Goal: Task Accomplishment & Management: Manage account settings

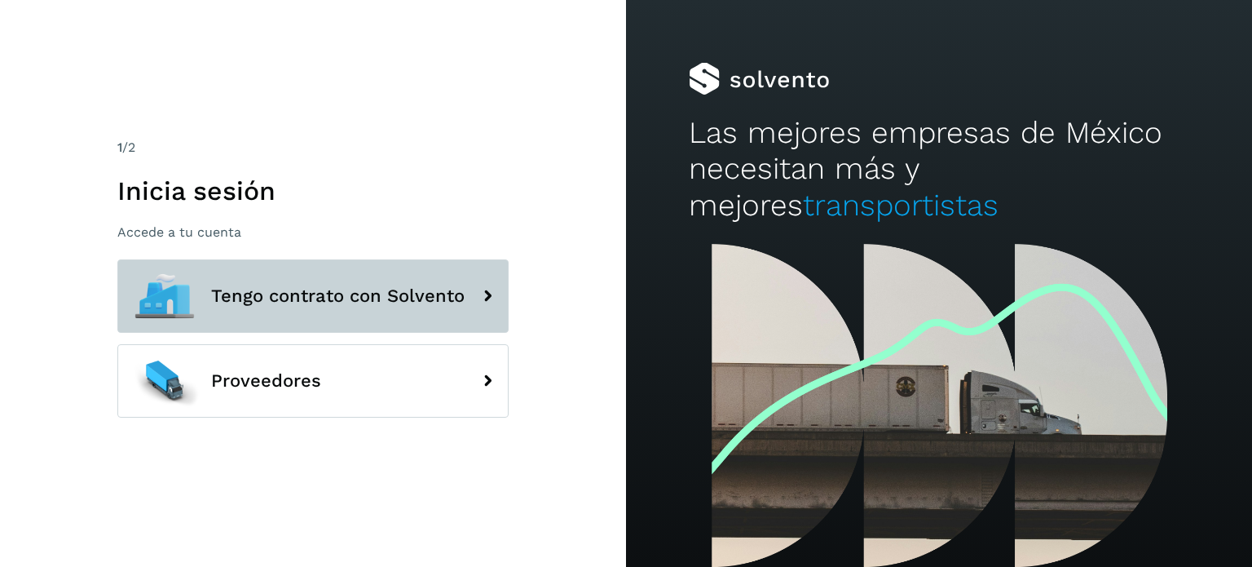
click at [316, 321] on button "Tengo contrato con Solvento" at bounding box center [312, 295] width 391 height 73
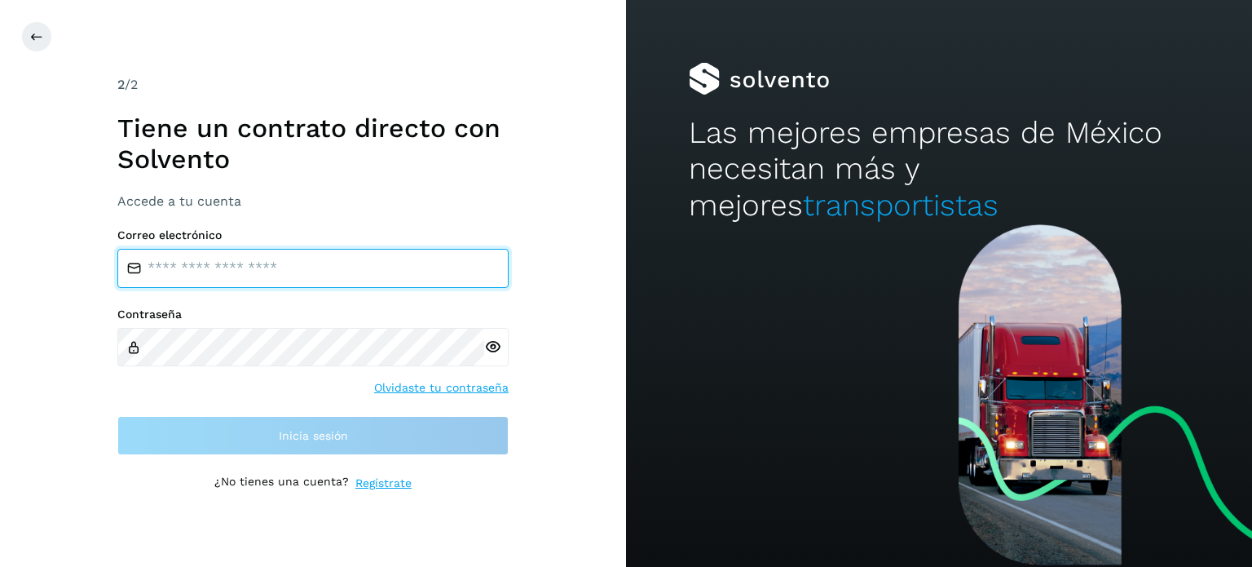
type input "**********"
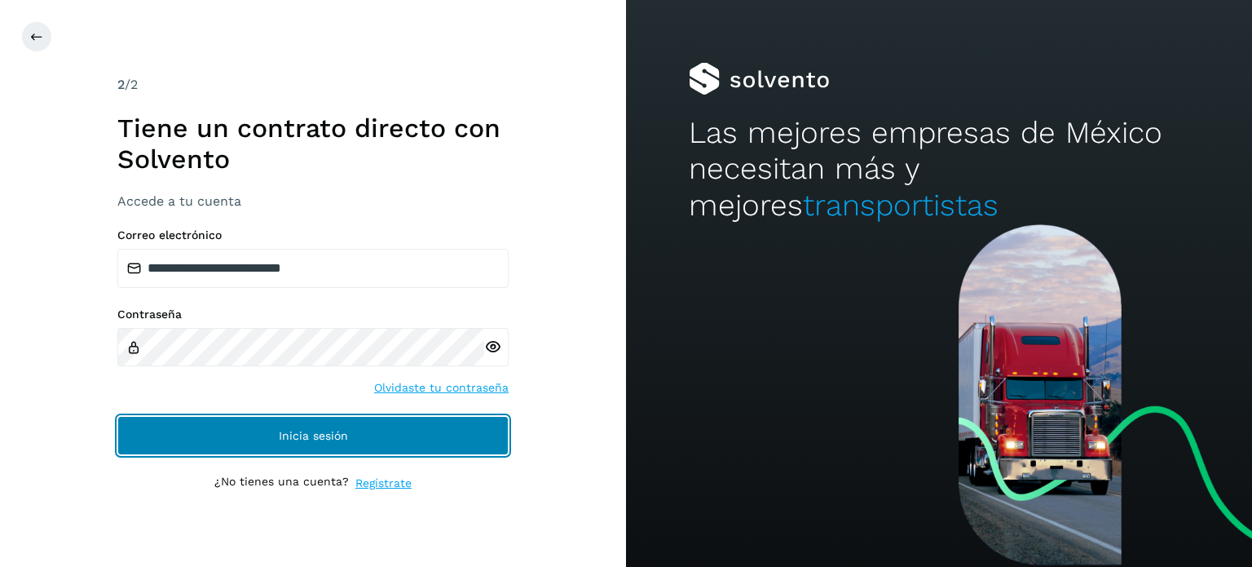
click at [310, 441] on button "Inicia sesión" at bounding box center [312, 435] width 391 height 39
click at [300, 443] on button "Inicia sesión" at bounding box center [312, 435] width 391 height 39
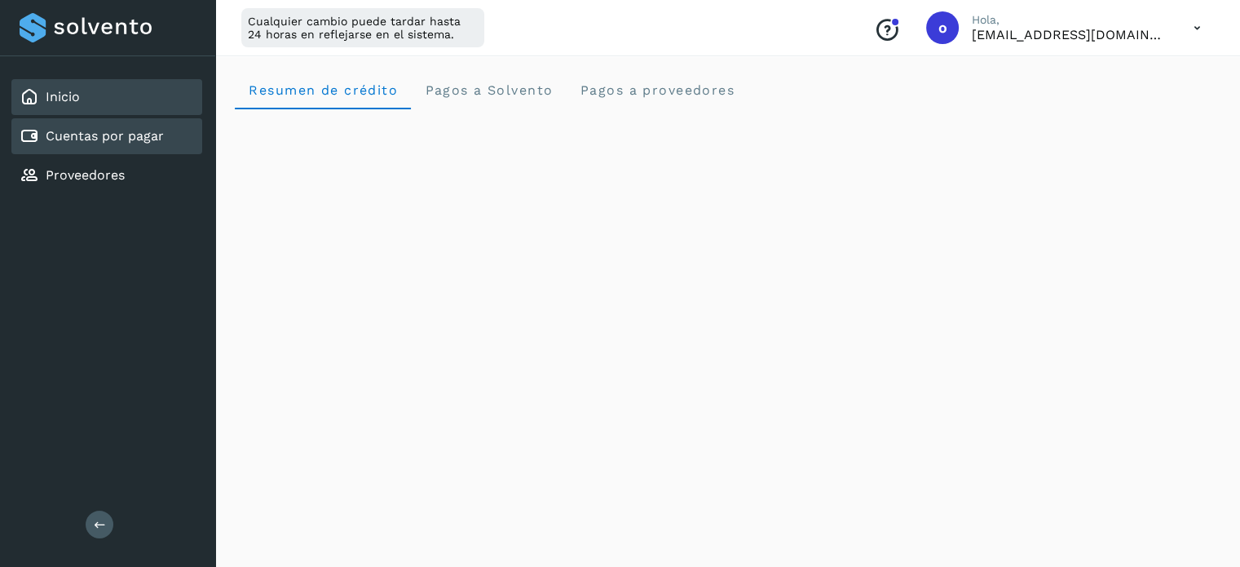
click at [163, 146] on div "Cuentas por pagar" at bounding box center [106, 136] width 191 height 36
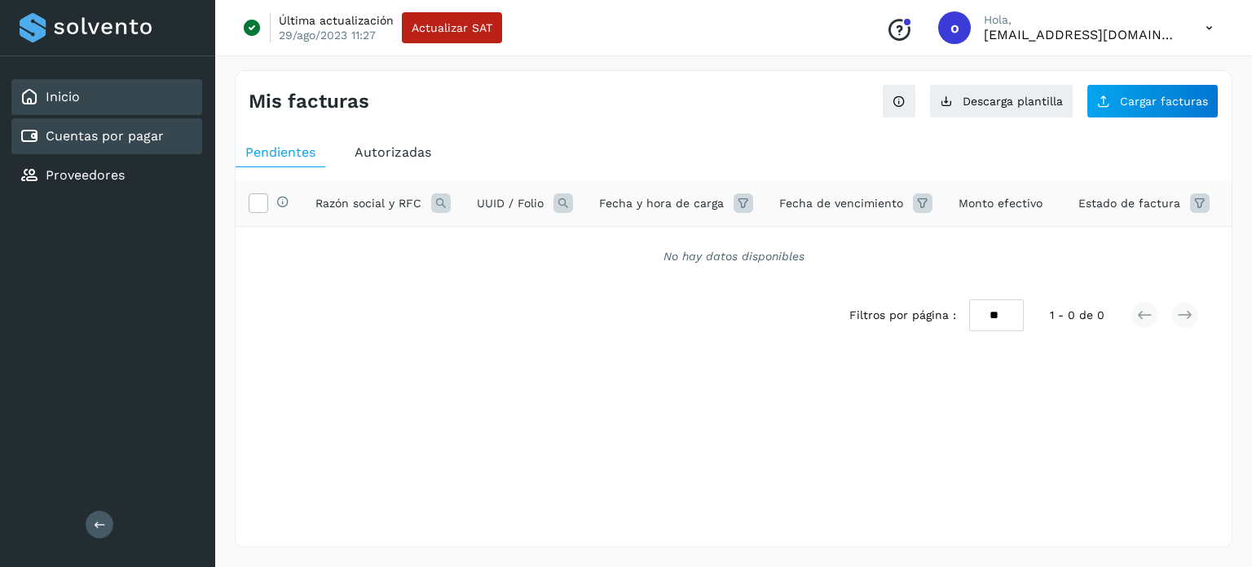
click at [88, 100] on div "Inicio" at bounding box center [106, 97] width 191 height 36
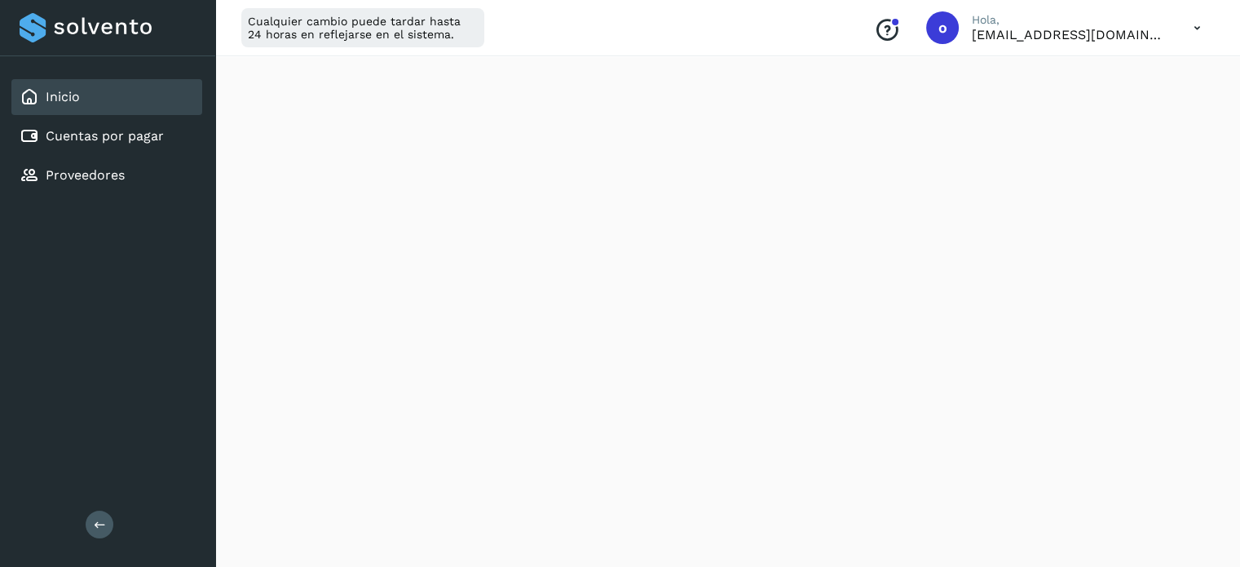
scroll to position [766, 0]
